Goal: Navigation & Orientation: Find specific page/section

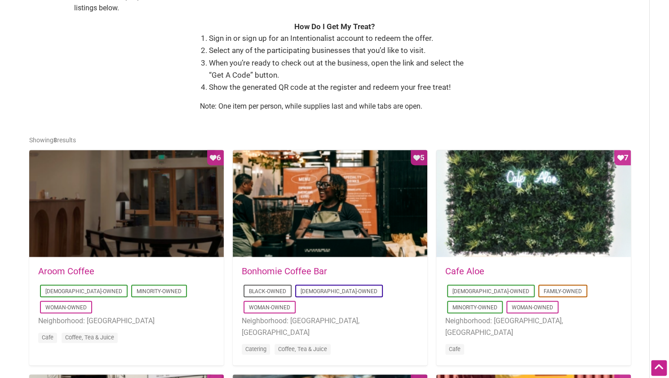
scroll to position [404, 0]
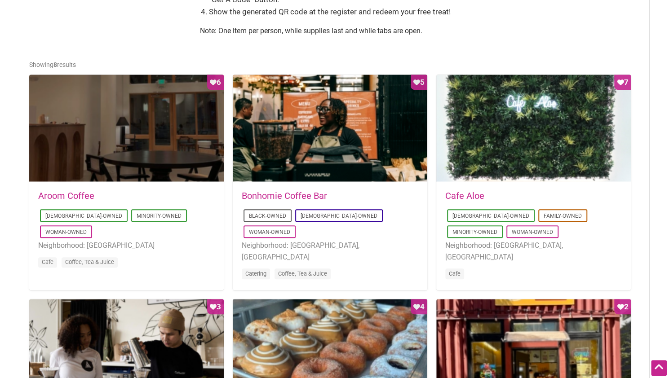
click at [312, 195] on link "Bonhomie Coffee Bar" at bounding box center [284, 195] width 85 height 11
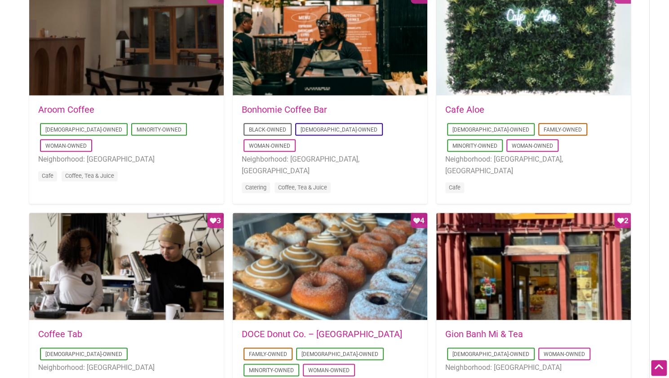
scroll to position [674, 0]
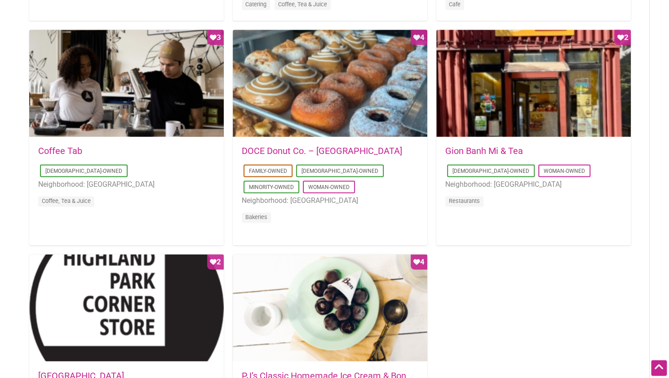
click at [279, 154] on link "DOCE Donut Co. – Belltown" at bounding box center [322, 151] width 160 height 11
click at [488, 156] on link "Gion Banh Mi & Tea" at bounding box center [484, 151] width 78 height 11
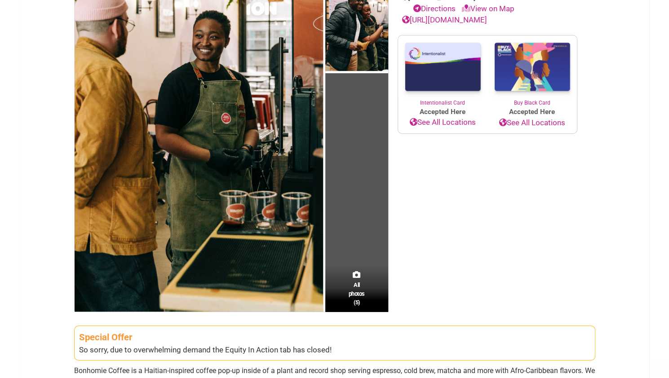
scroll to position [225, 0]
